Goal: Task Accomplishment & Management: Manage account settings

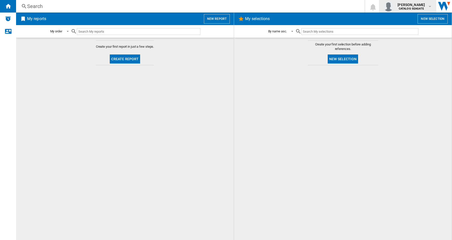
click at [428, 7] on md-icon "button" at bounding box center [430, 6] width 4 height 4
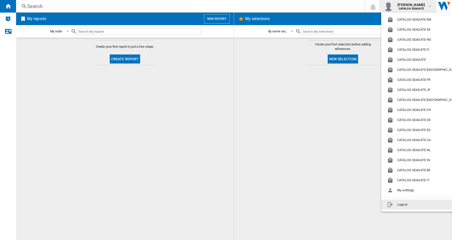
click at [402, 205] on button "Logout" at bounding box center [423, 204] width 85 height 10
